Goal: Task Accomplishment & Management: Manage account settings

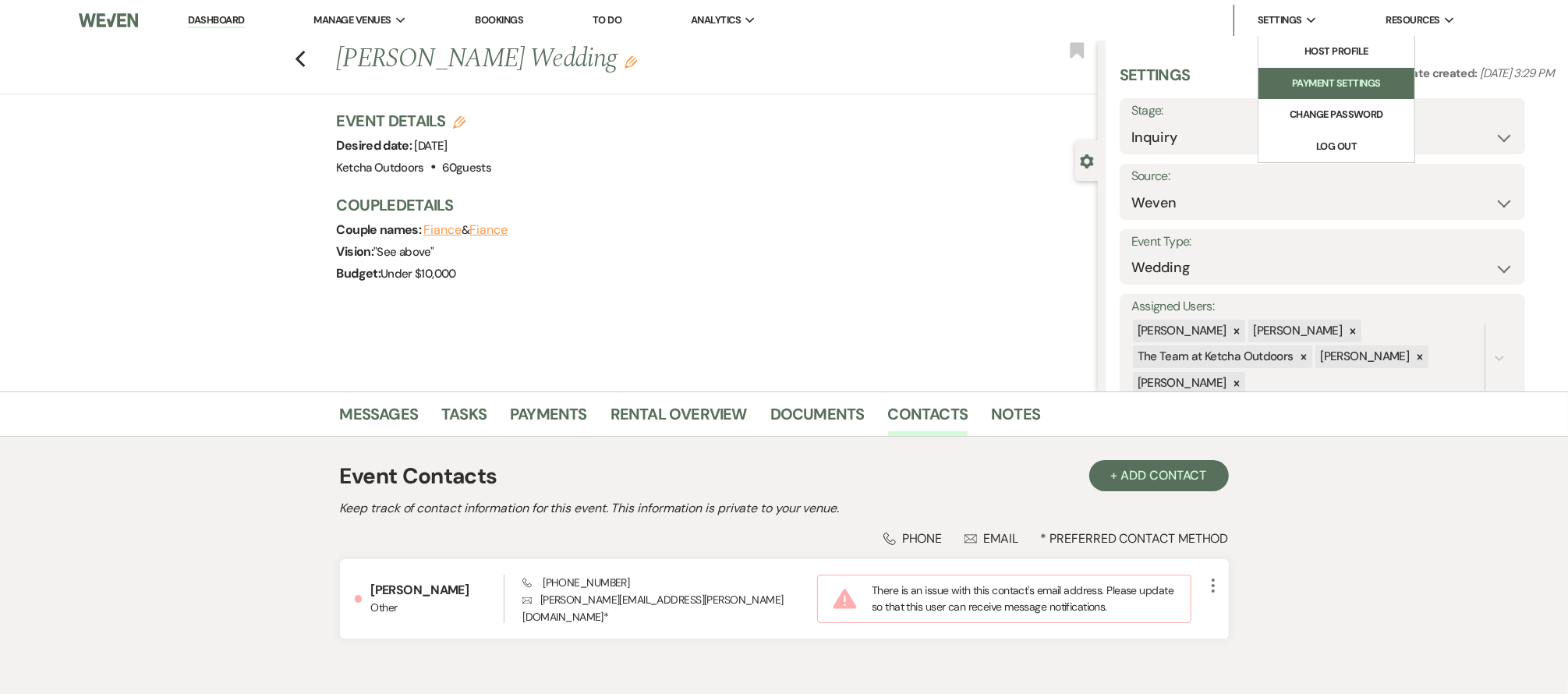
click at [1332, 80] on li "Payment Settings" at bounding box center [1337, 84] width 141 height 15
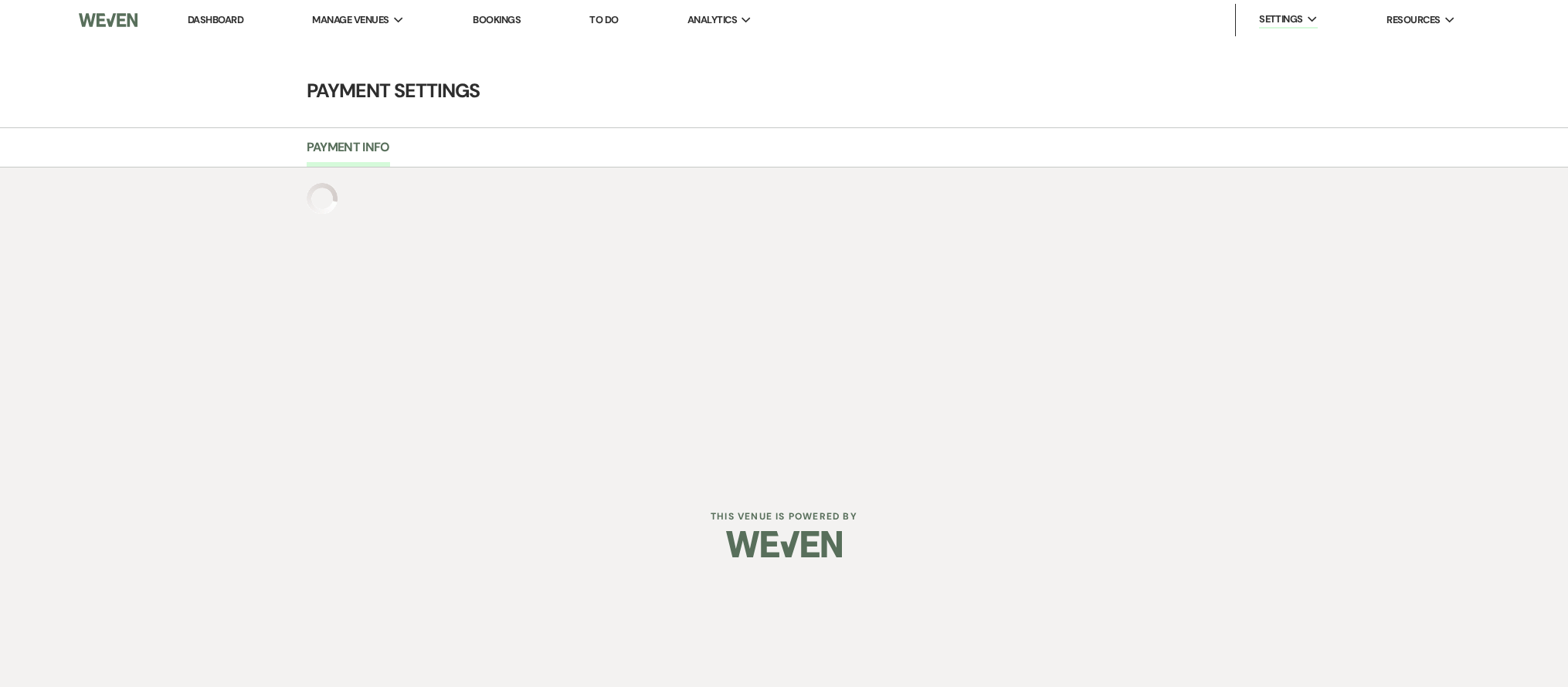
select select "502"
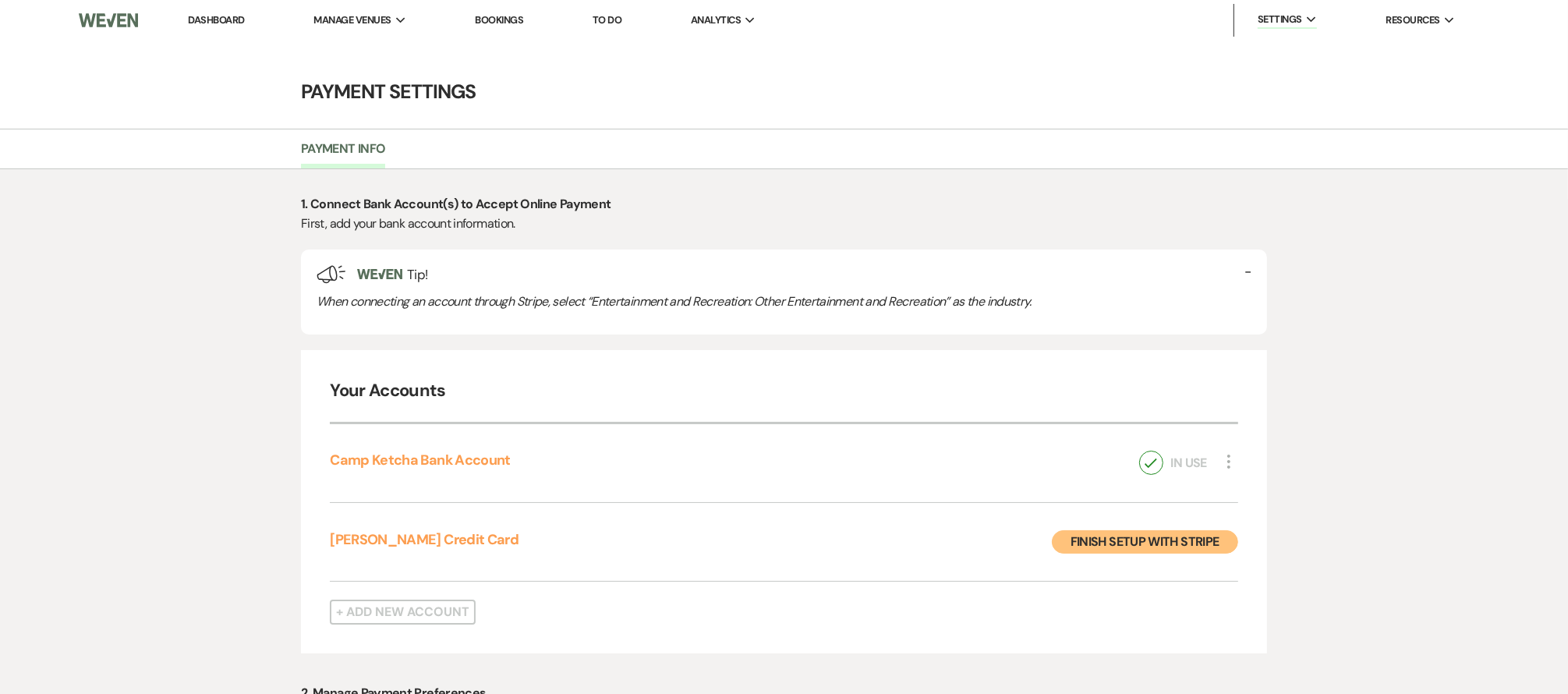
select select "true"
select select "48"
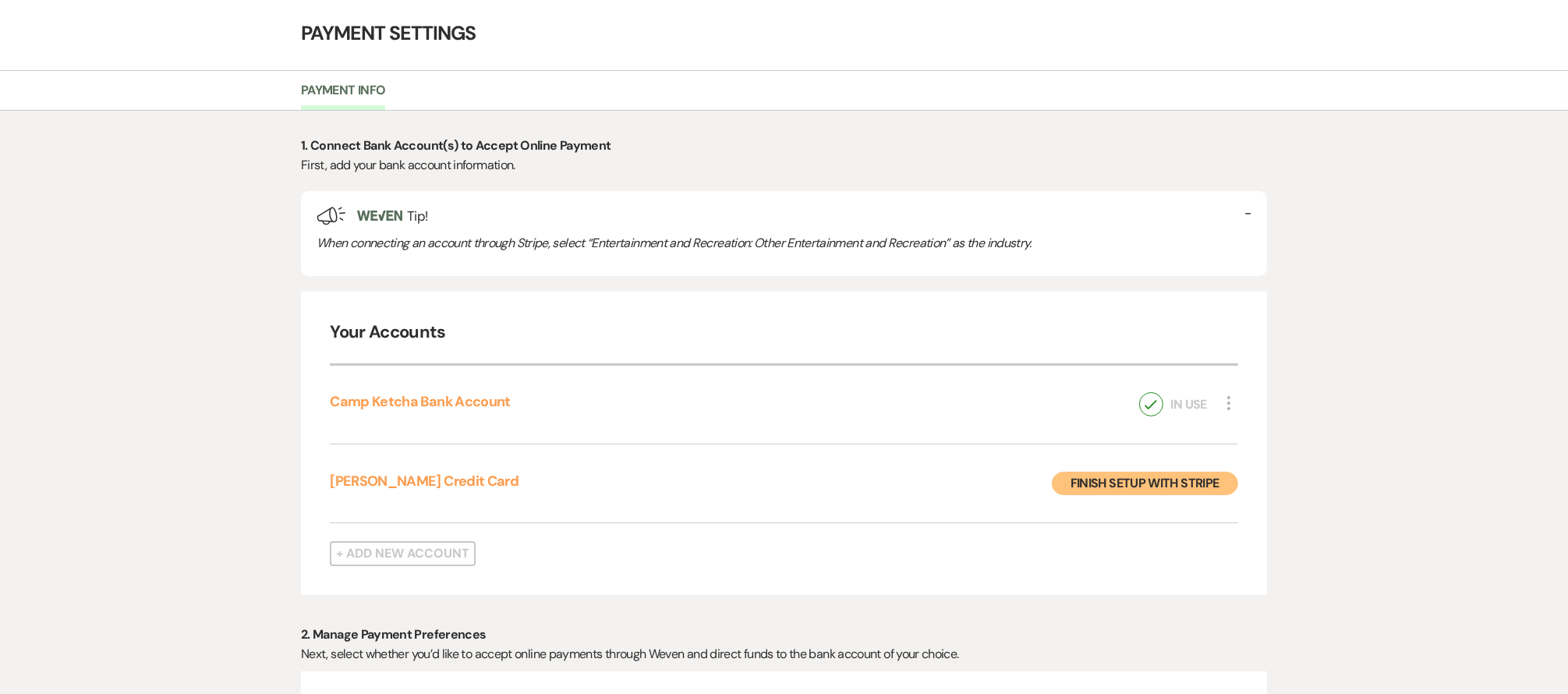
scroll to position [50, 0]
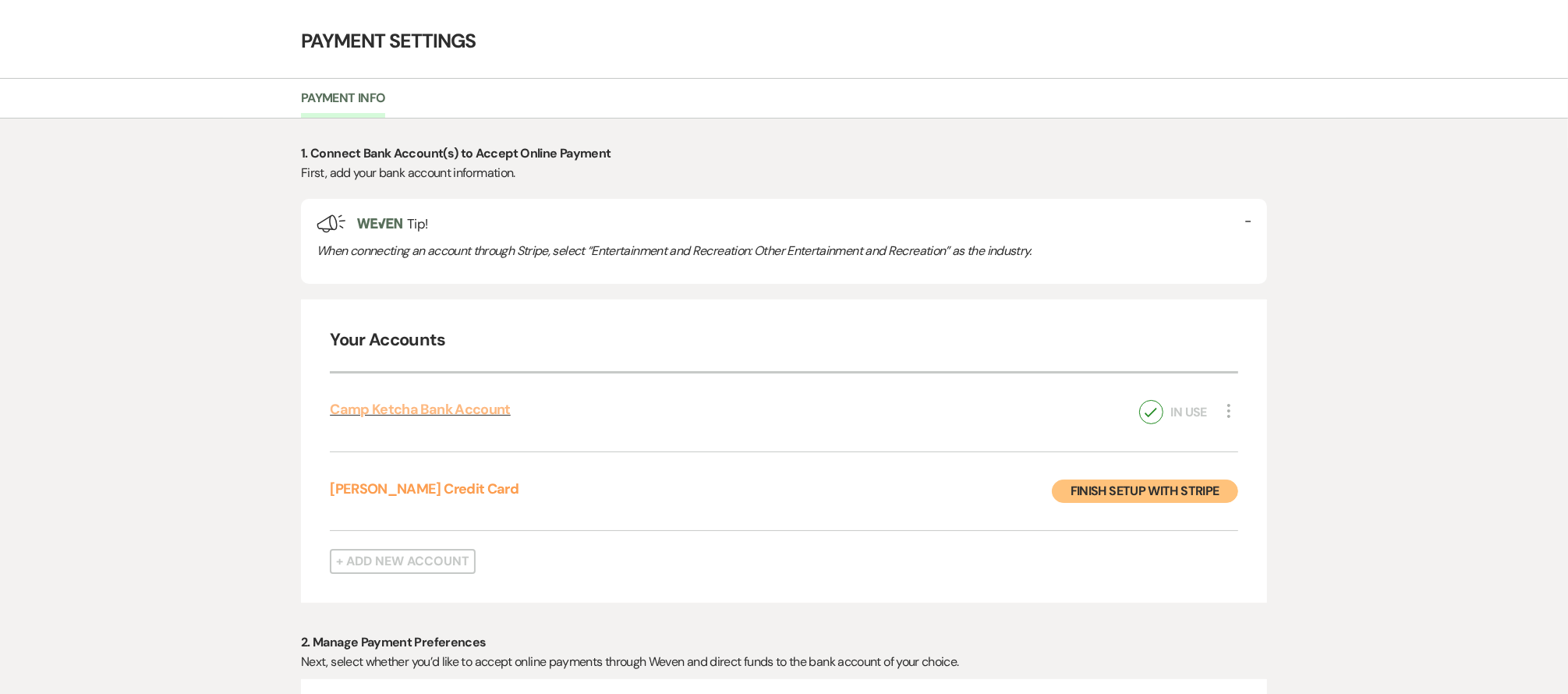
click at [417, 405] on link "Camp Ketcha Bank Account" at bounding box center [420, 410] width 181 height 19
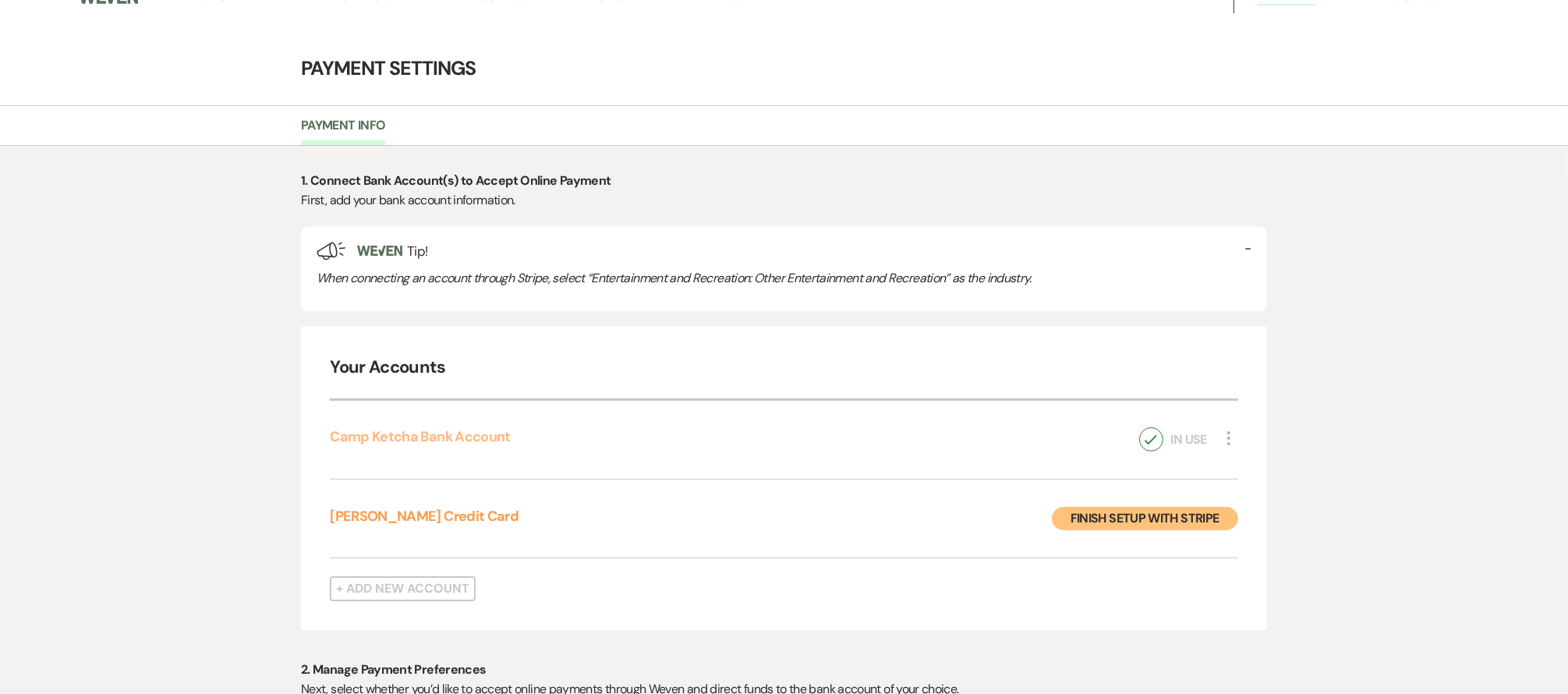
scroll to position [0, 0]
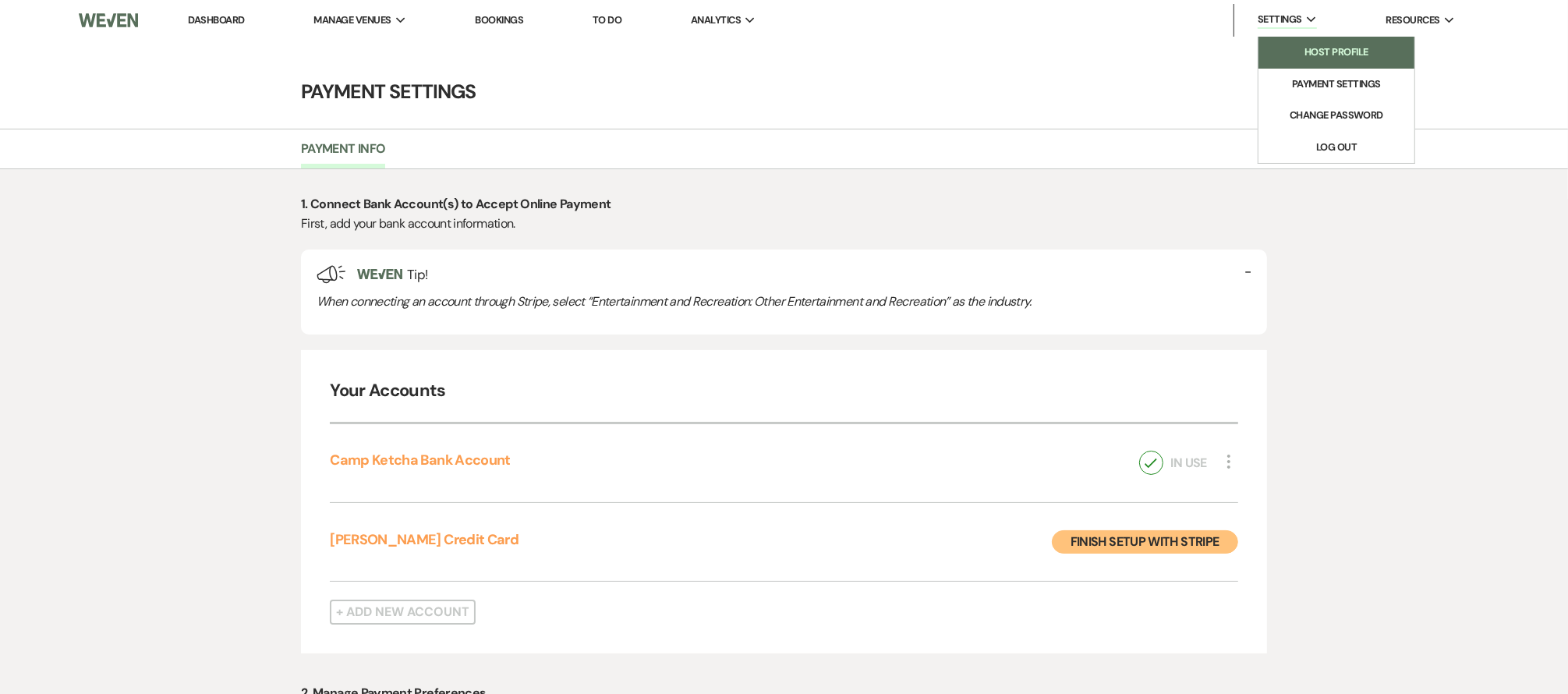
click at [1324, 46] on li "Host Profile" at bounding box center [1337, 52] width 141 height 15
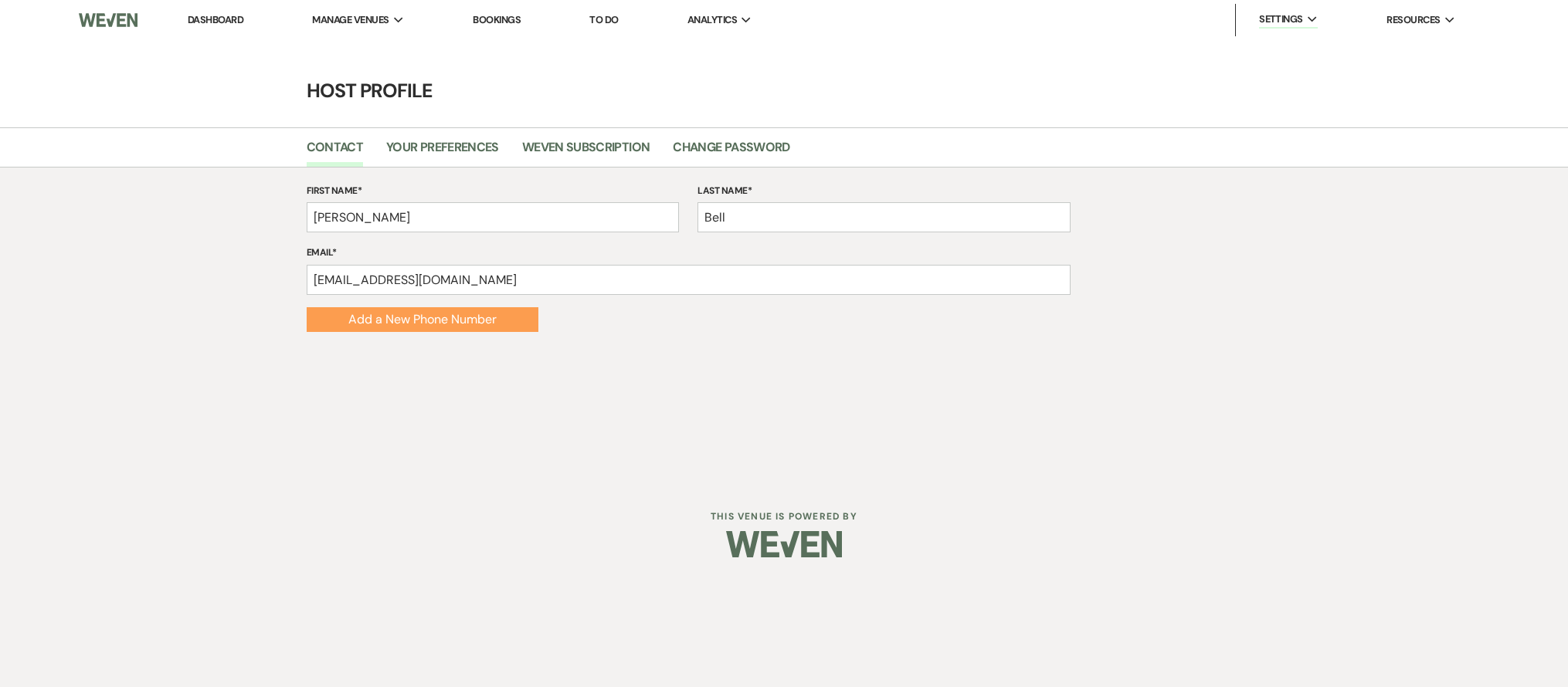
click at [210, 20] on link "Dashboard" at bounding box center [215, 20] width 56 height 13
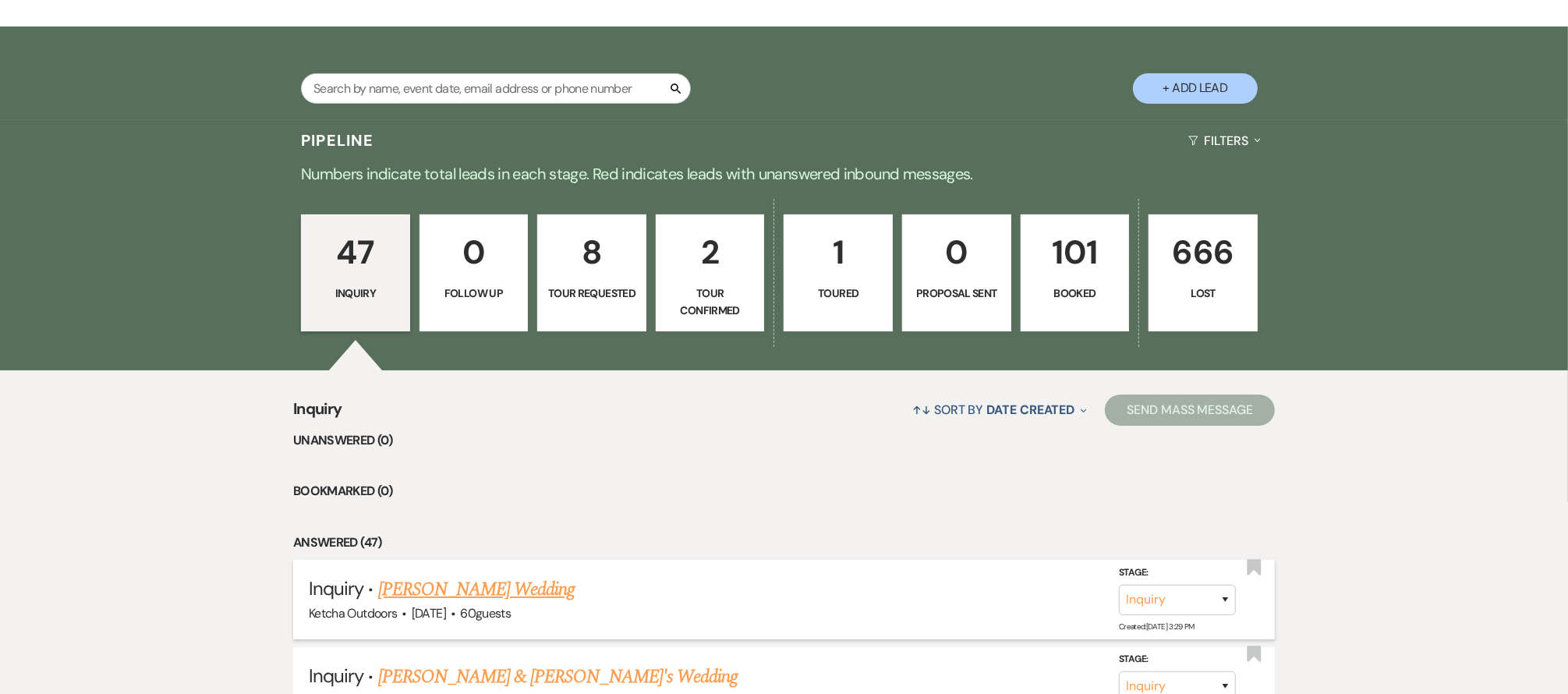
scroll to position [337, 0]
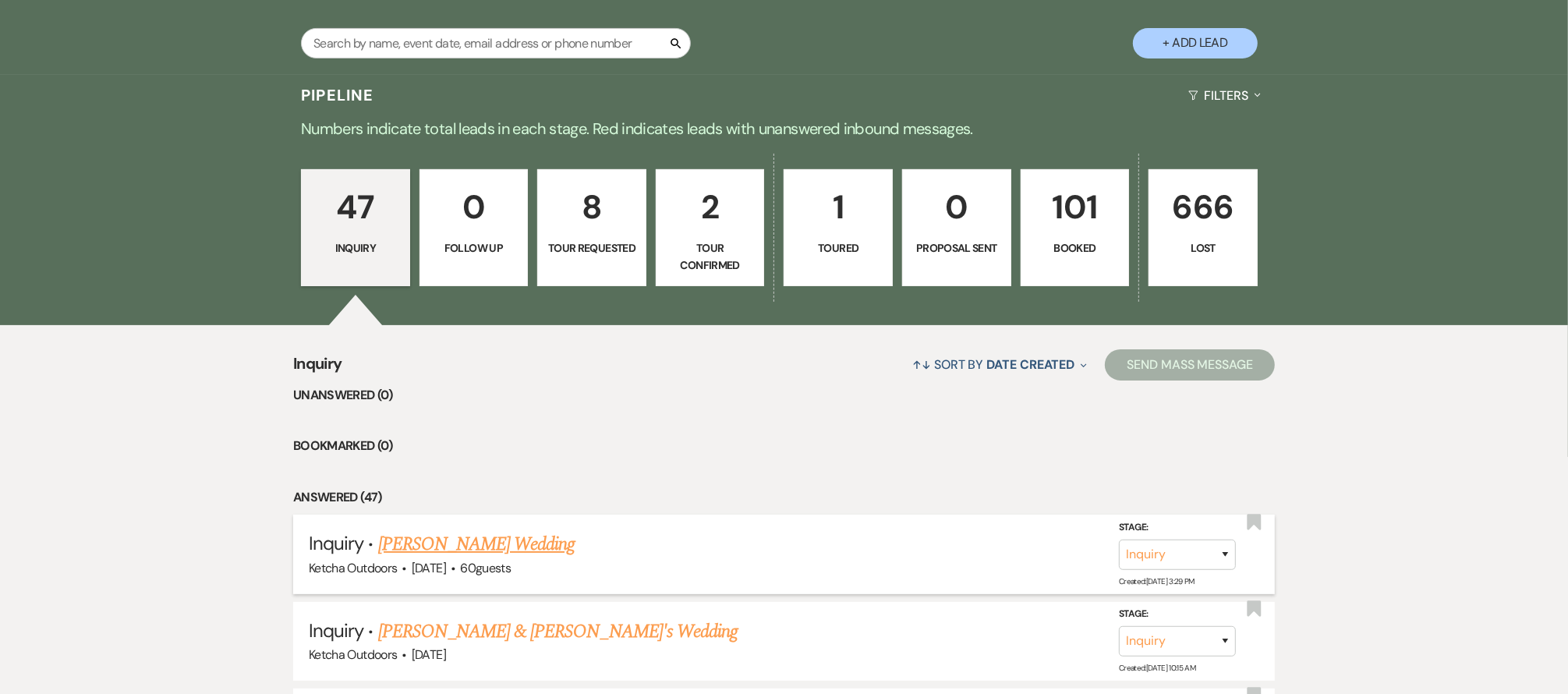
click at [444, 543] on link "[PERSON_NAME] Wedding" at bounding box center [477, 545] width 198 height 29
select select "1"
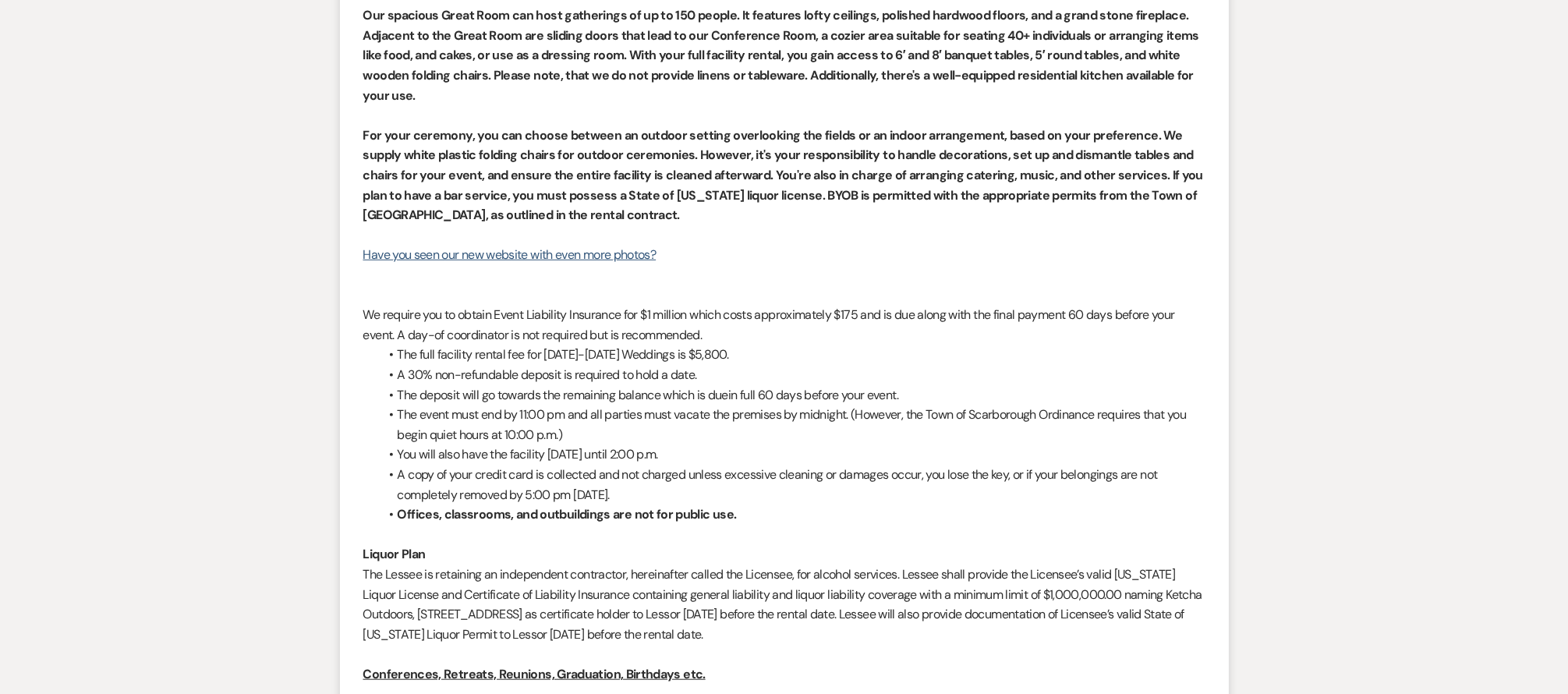
scroll to position [1838, 0]
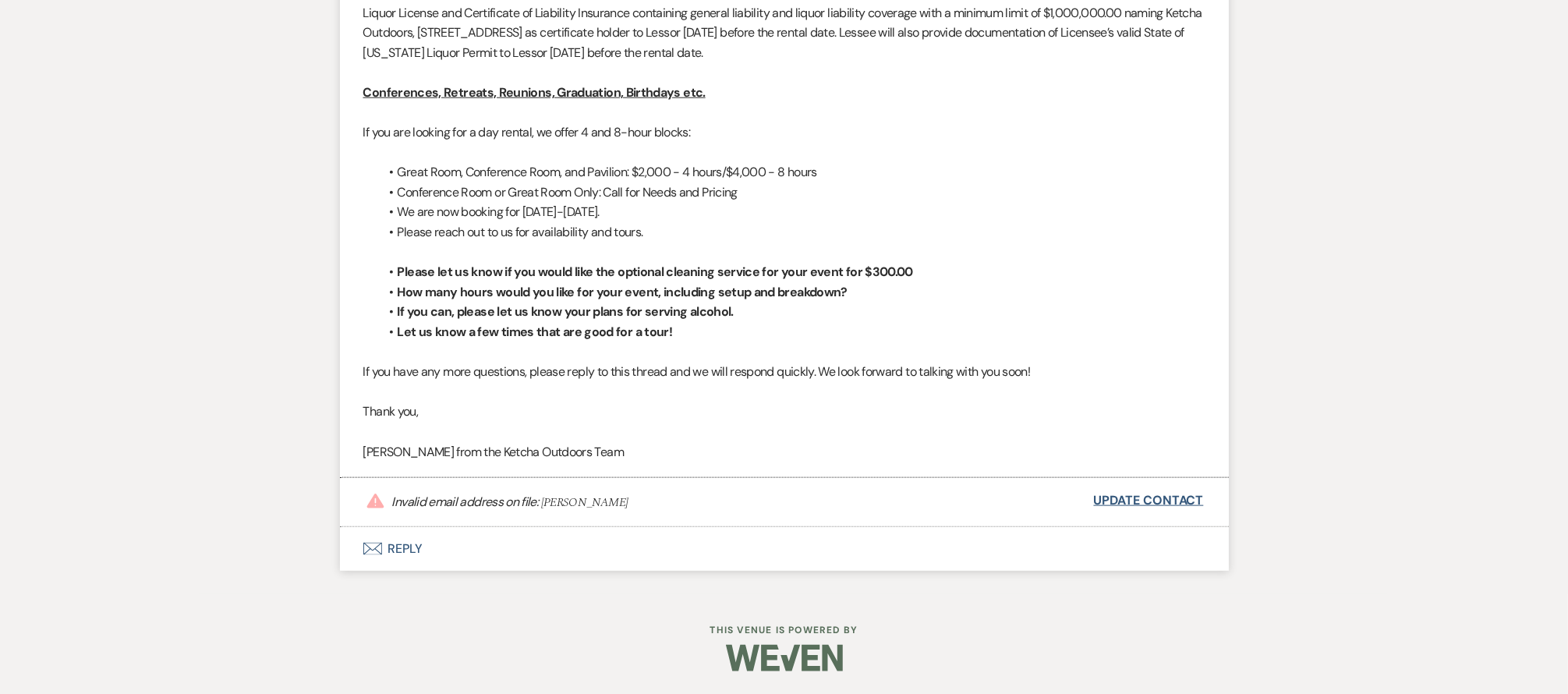
click at [1169, 505] on link "Update Contact" at bounding box center [1149, 500] width 110 height 20
